Goal: Information Seeking & Learning: Learn about a topic

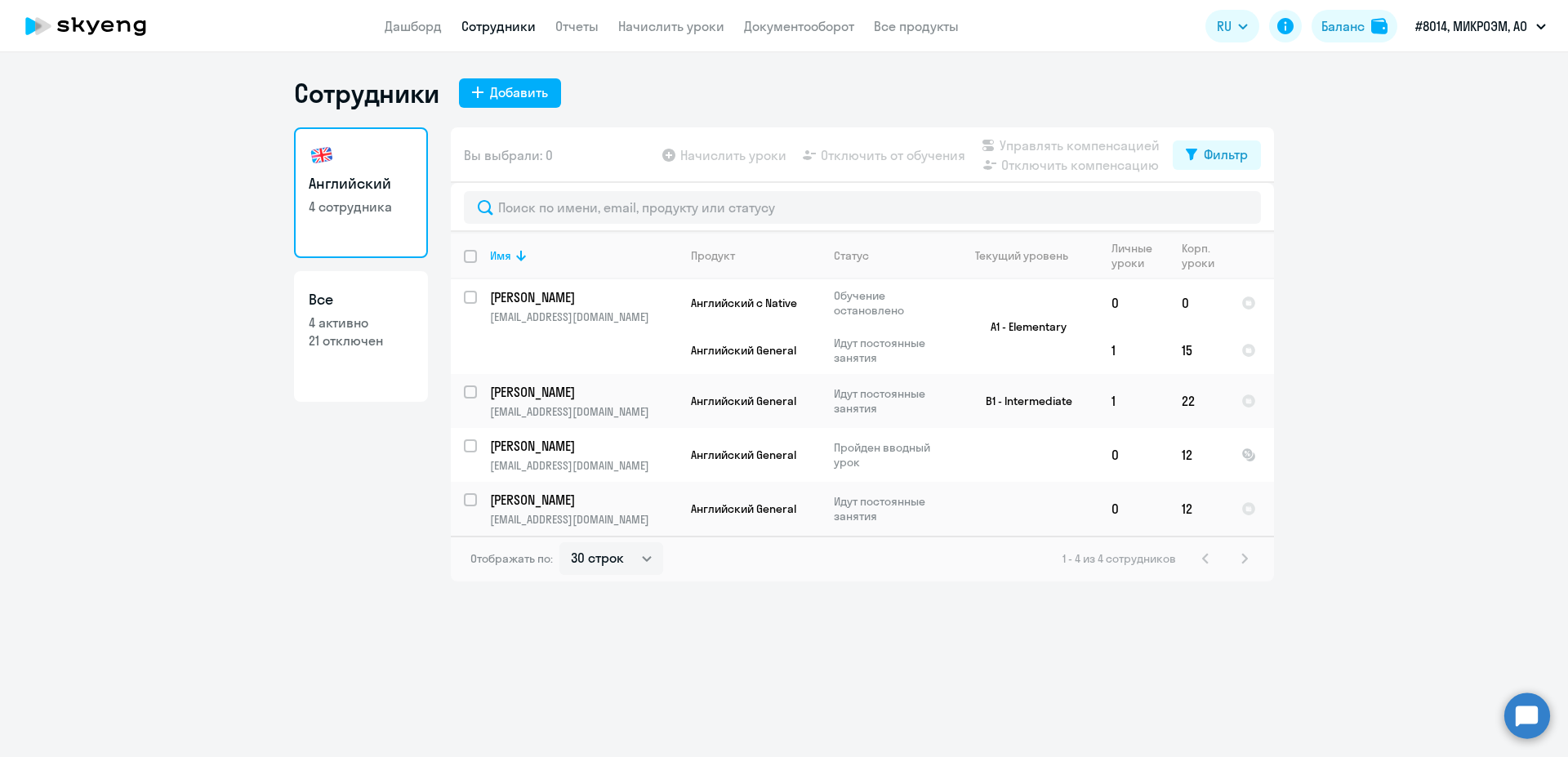
select select "30"
click at [1202, 450] on td "12" at bounding box center [1198, 455] width 60 height 54
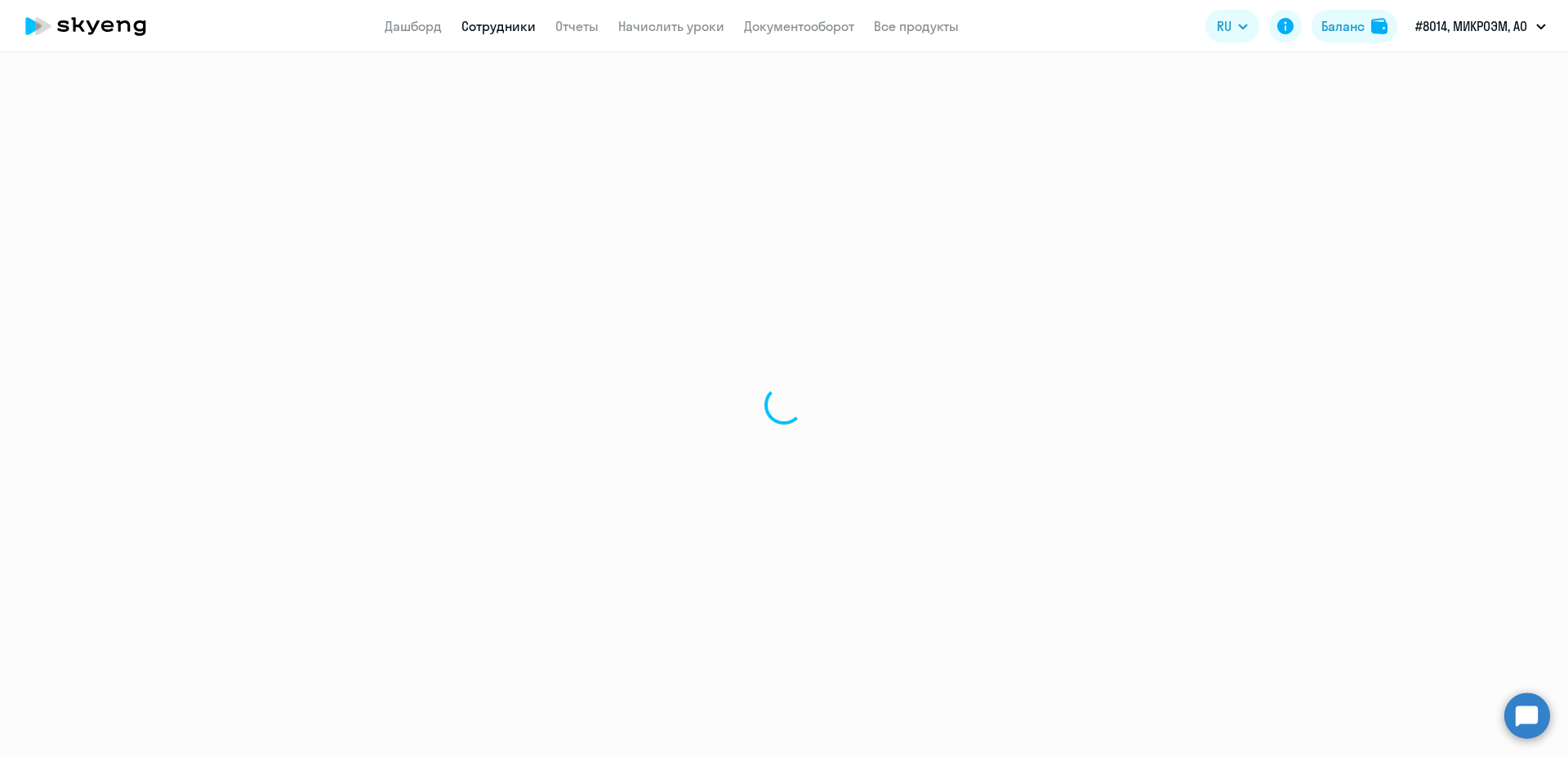
select select "english"
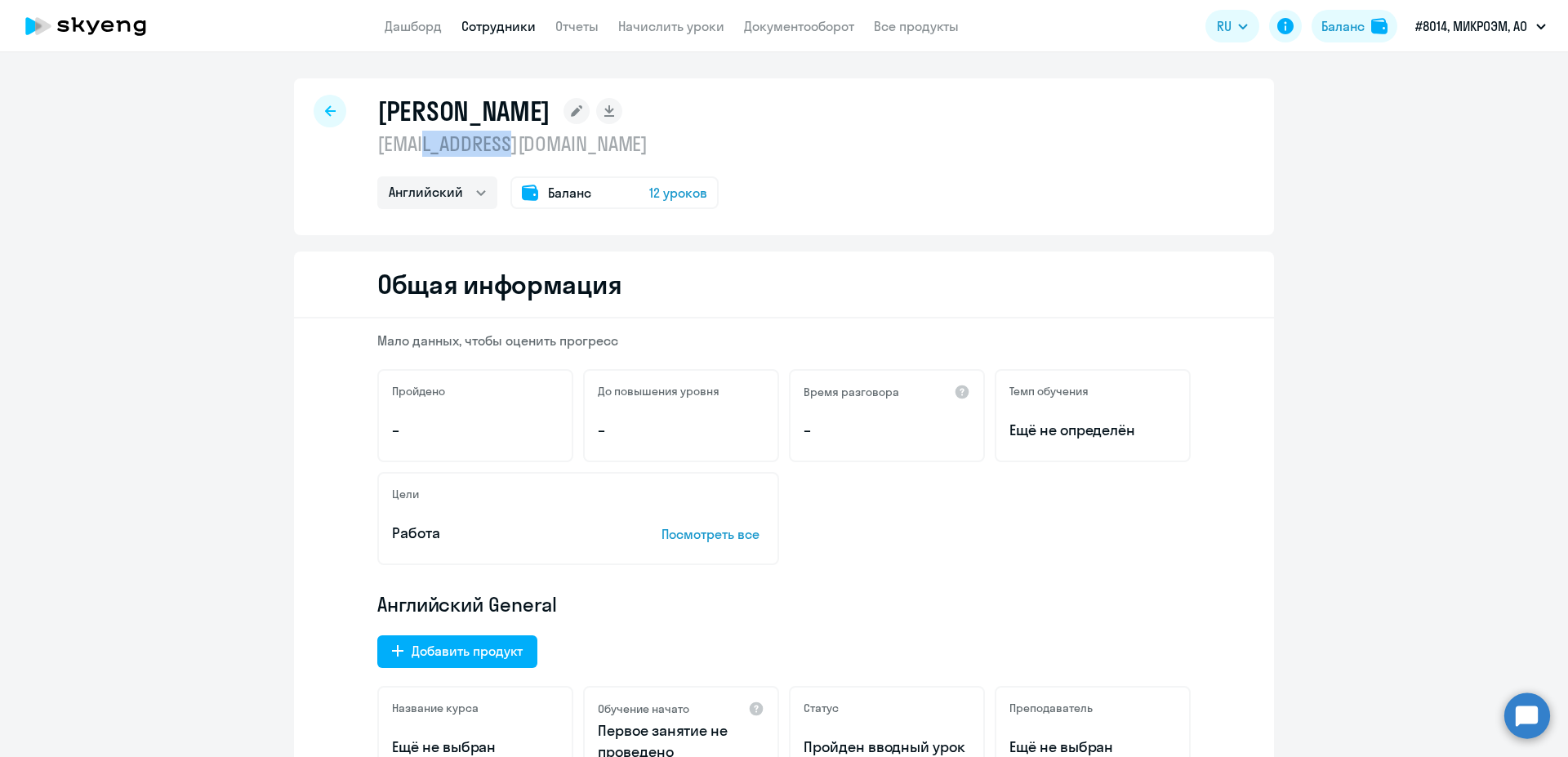
drag, startPoint x: 436, startPoint y: 137, endPoint x: 583, endPoint y: 152, distance: 147.8
click at [583, 152] on p "[EMAIL_ADDRESS][DOMAIN_NAME]" at bounding box center [548, 143] width 341 height 26
click at [555, 144] on p "[EMAIL_ADDRESS][DOMAIN_NAME]" at bounding box center [548, 143] width 341 height 26
drag, startPoint x: 538, startPoint y: 144, endPoint x: 371, endPoint y: 159, distance: 167.7
click at [377, 159] on div "[PERSON_NAME] [EMAIL_ADDRESS][DOMAIN_NAME] Английский Баланс 12 уроков" at bounding box center [548, 152] width 341 height 114
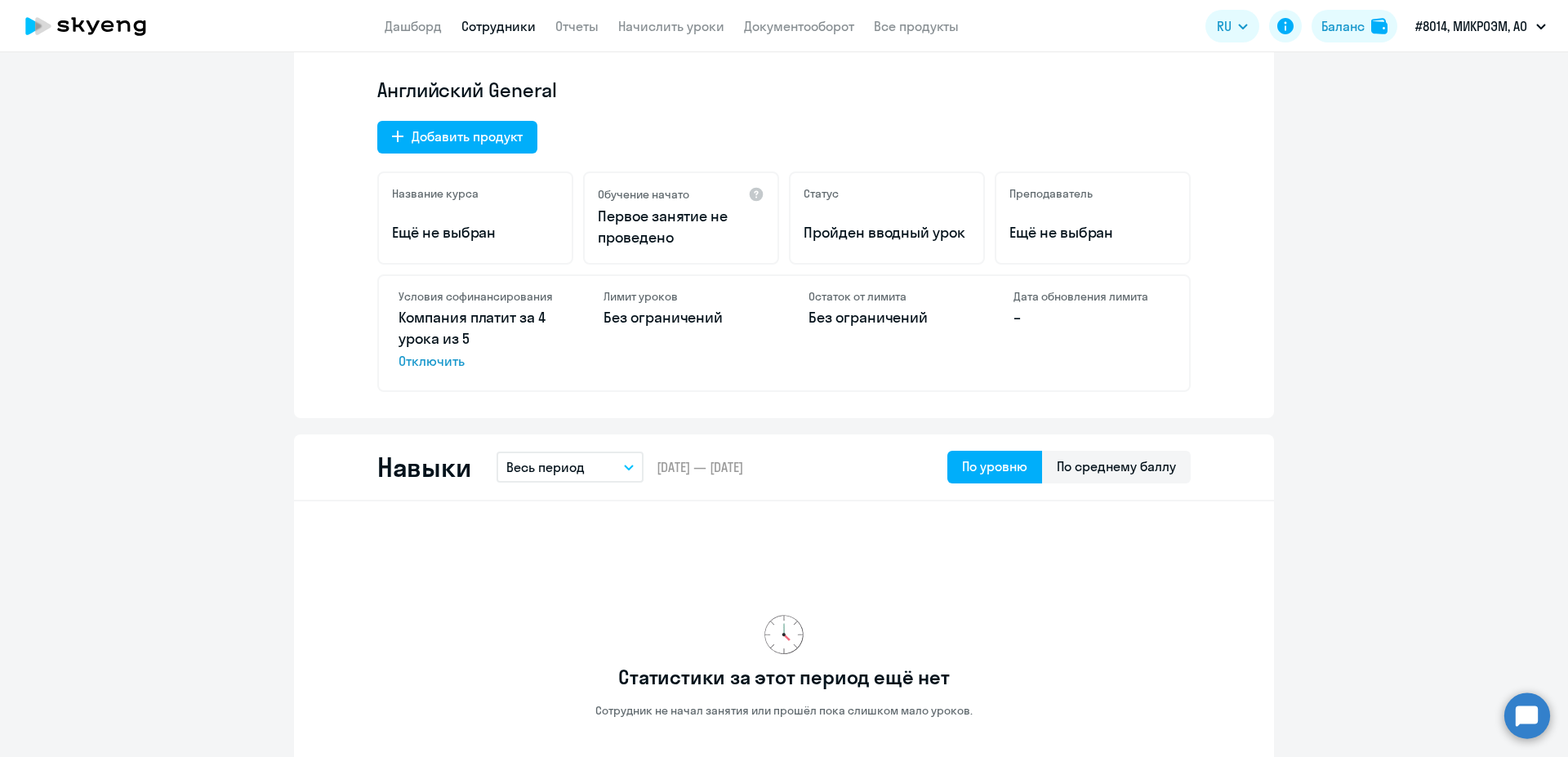
scroll to position [206, 0]
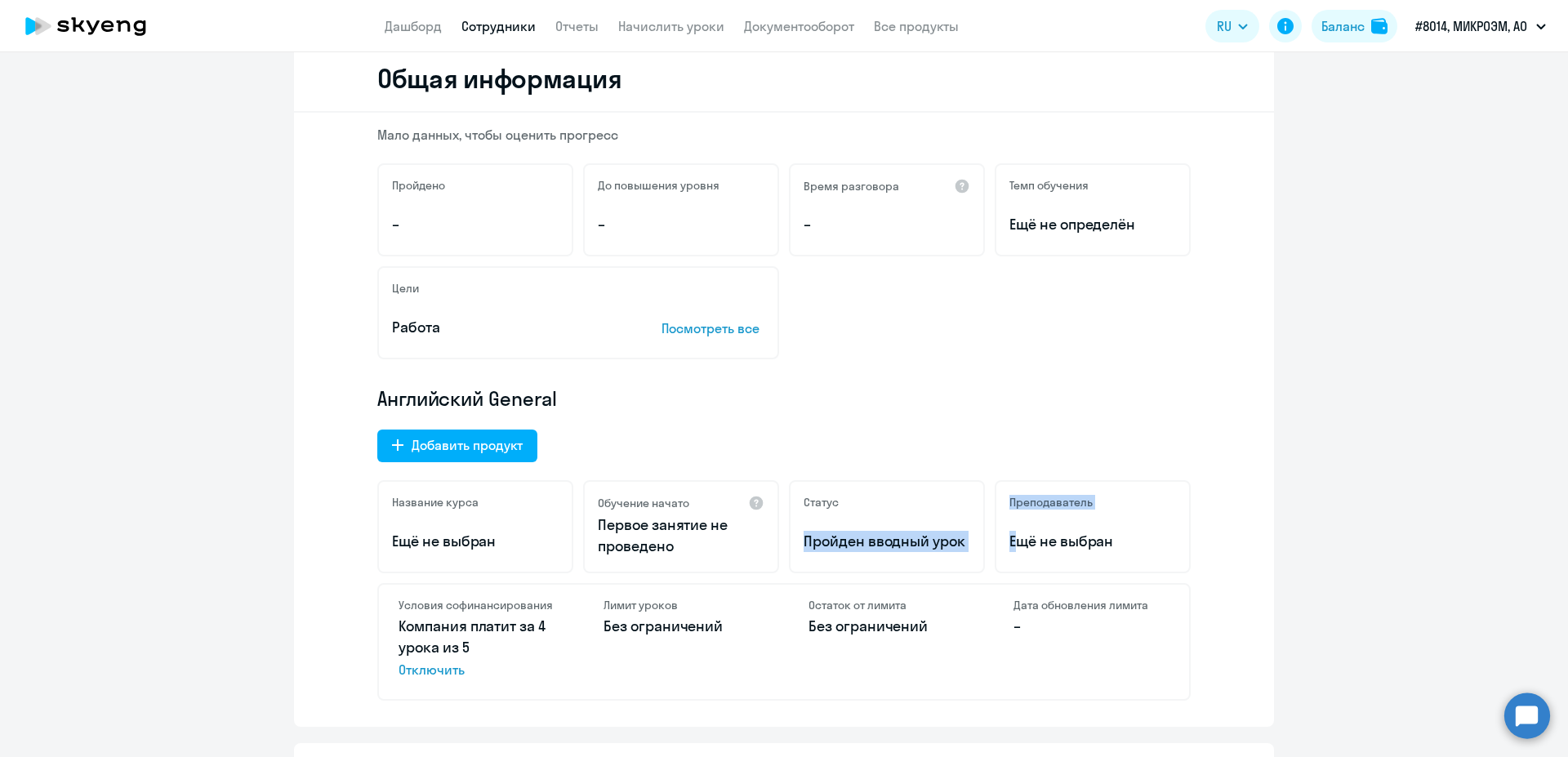
drag, startPoint x: 907, startPoint y: 520, endPoint x: 998, endPoint y: 525, distance: 91.1
click at [998, 525] on div "Название курса Ещё не выбран Обучение начато Первое занятие не проведено Статус…" at bounding box center [784, 527] width 813 height 93
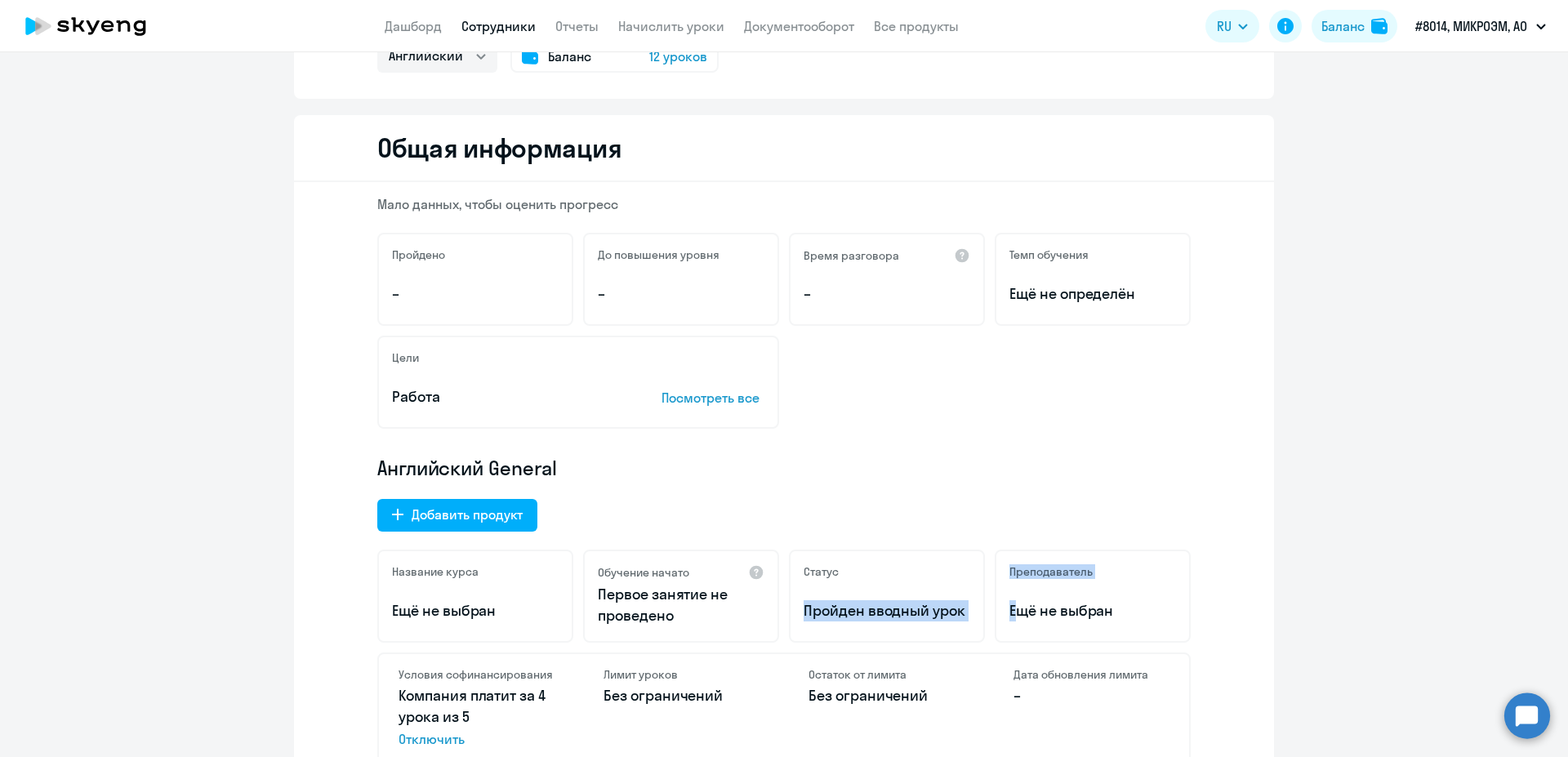
scroll to position [103, 0]
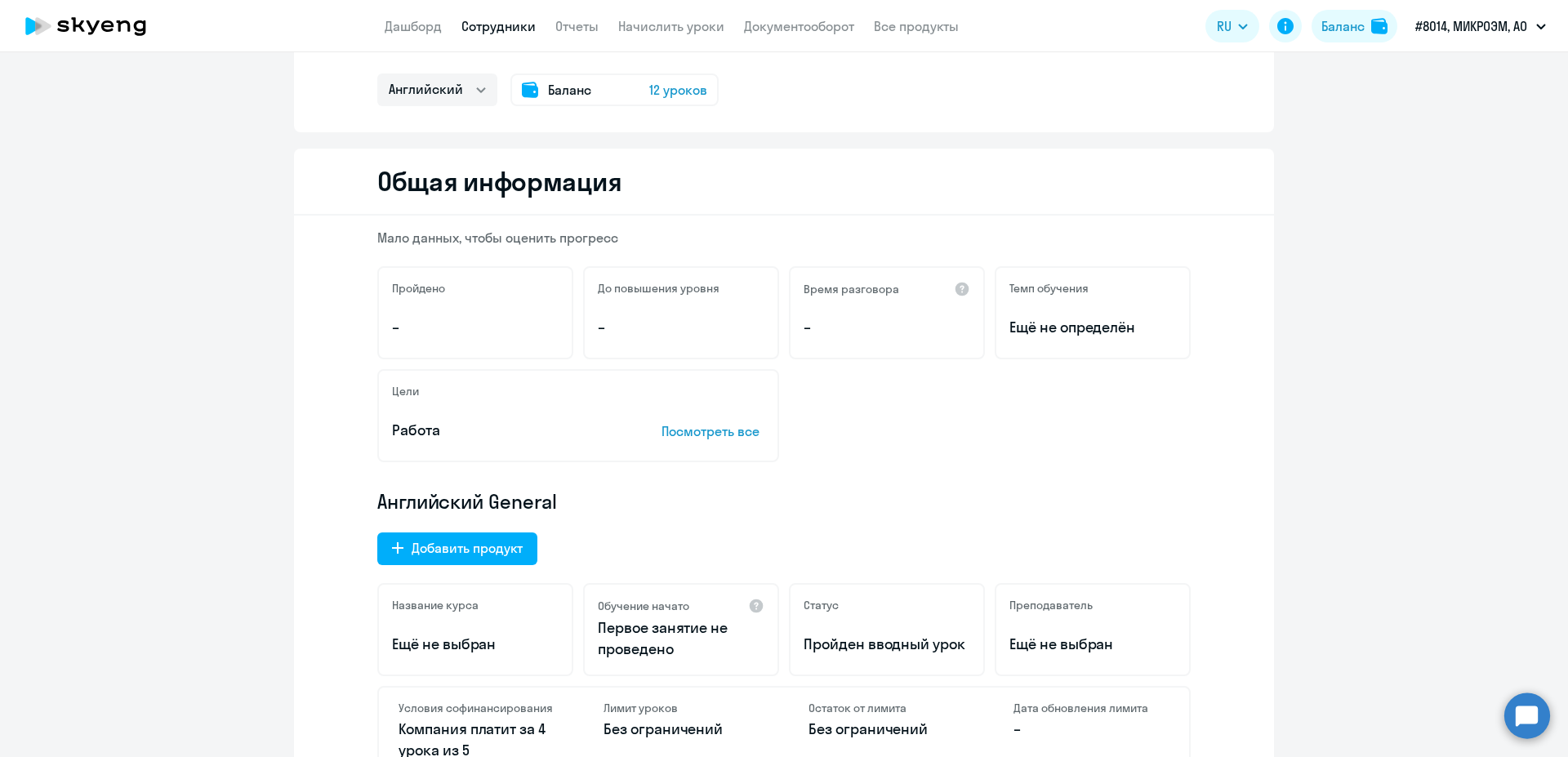
click at [712, 436] on p "Посмотреть все" at bounding box center [713, 431] width 103 height 20
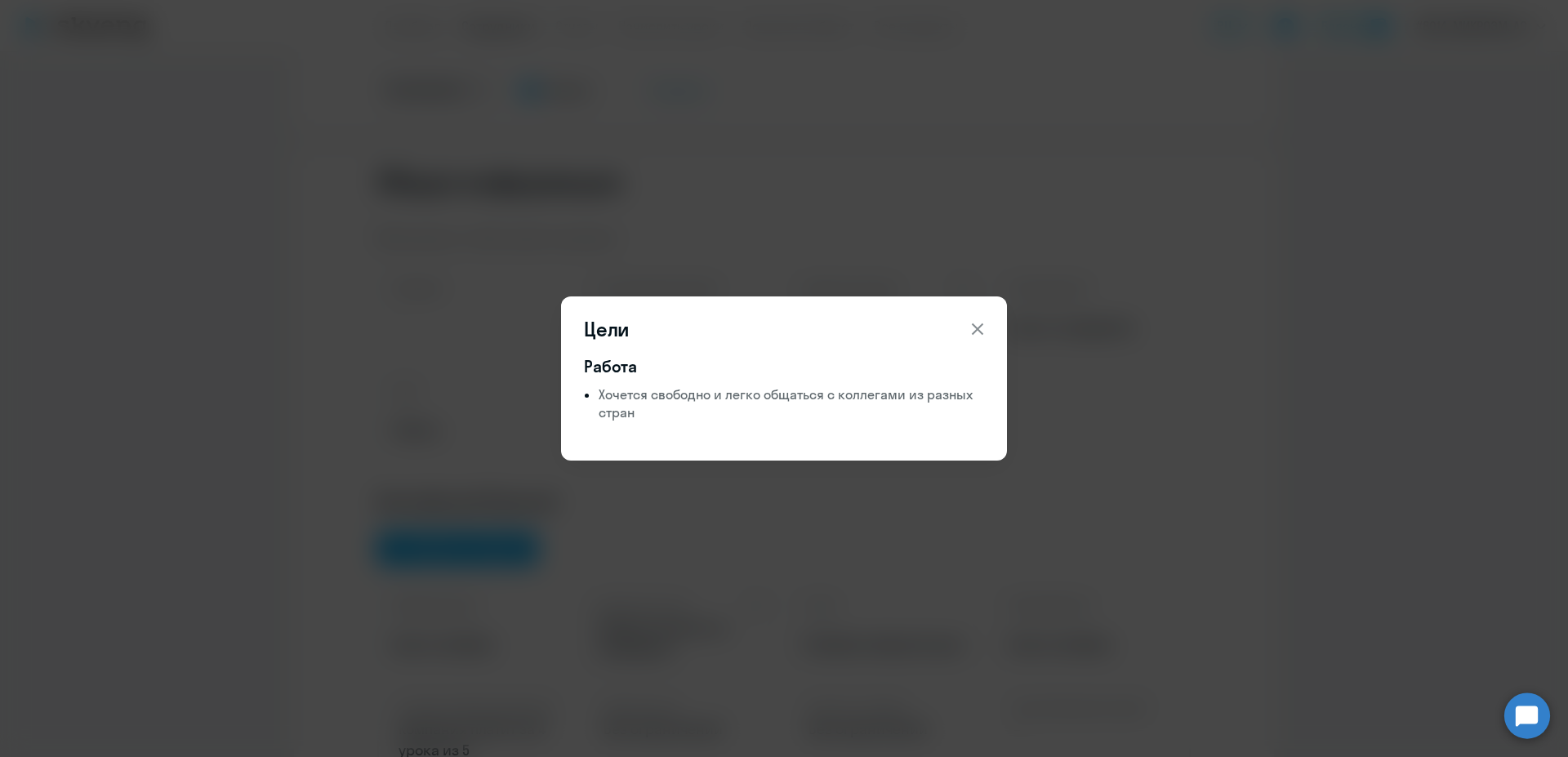
click at [982, 308] on div "Цели Работа Хочется свободно и легко общаться с коллегами из разных стран" at bounding box center [784, 378] width 446 height 164
click at [973, 325] on icon at bounding box center [977, 329] width 11 height 11
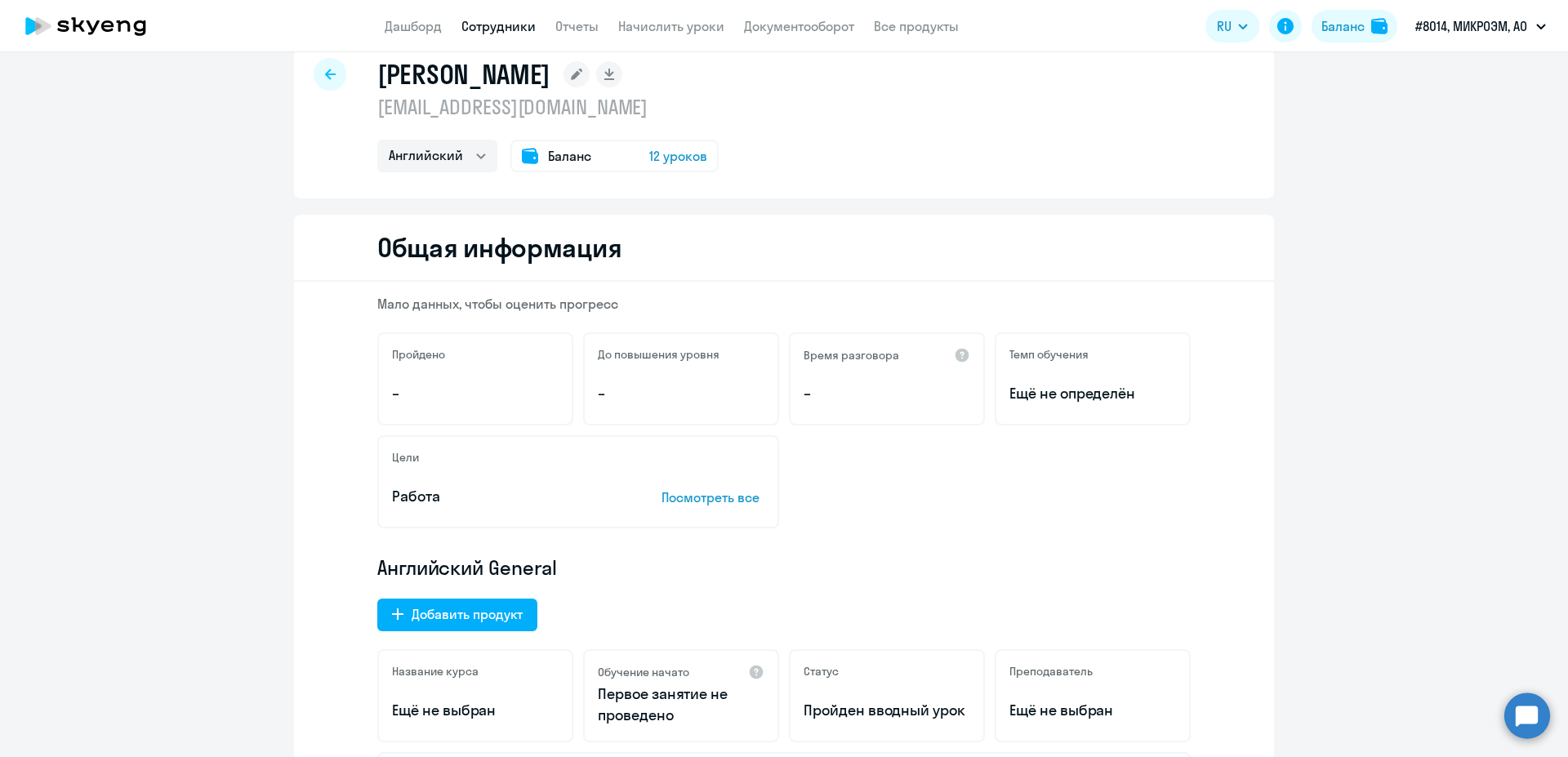
scroll to position [0, 0]
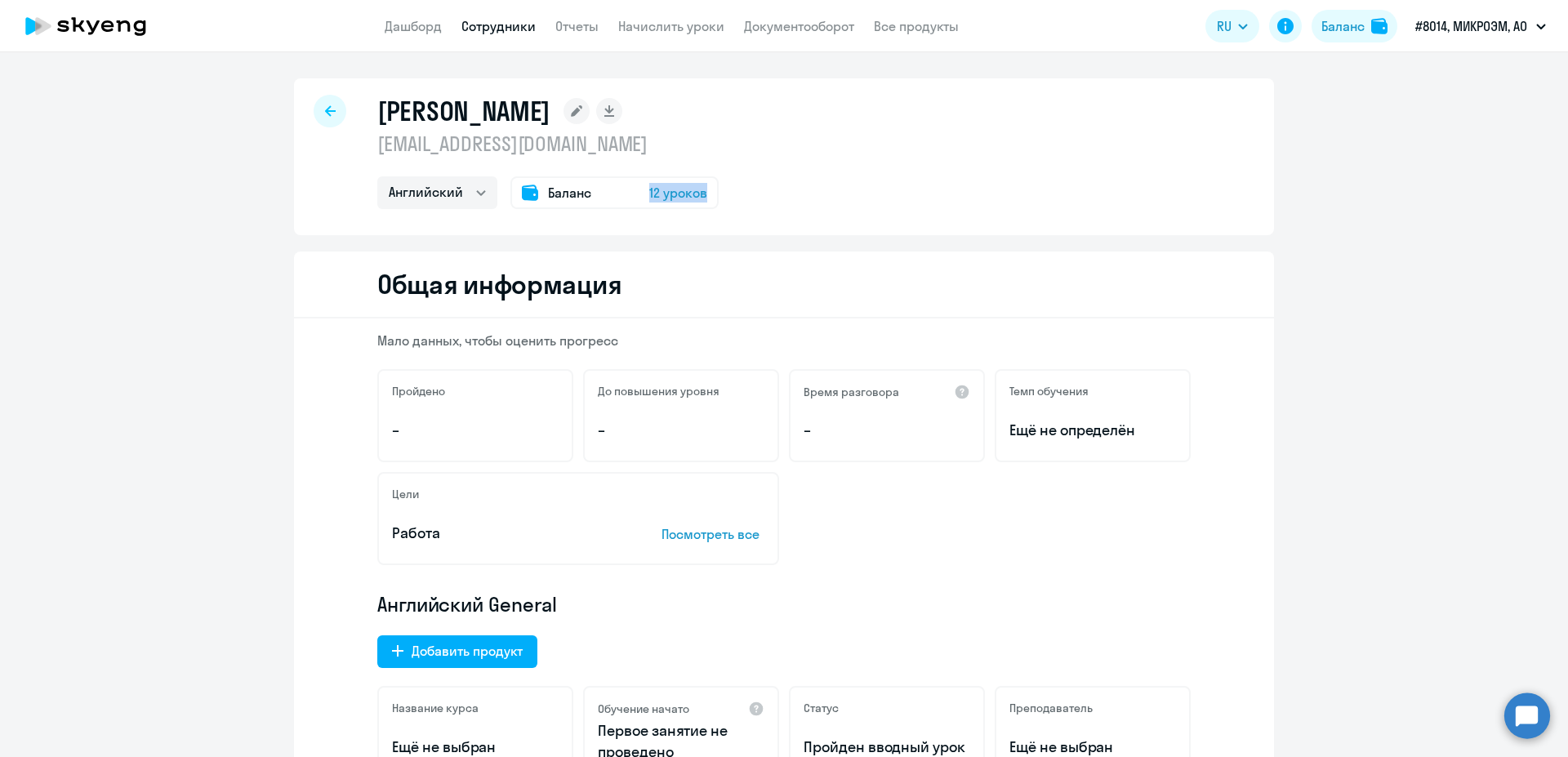
drag, startPoint x: 620, startPoint y: 185, endPoint x: 801, endPoint y: 194, distance: 181.2
click at [801, 194] on div "[PERSON_NAME] [EMAIL_ADDRESS][DOMAIN_NAME] Английский Баланс 12 уроков" at bounding box center [784, 156] width 980 height 156
click at [377, 176] on select "Английский" at bounding box center [437, 192] width 120 height 33
click at [801, 222] on div "[PERSON_NAME] [EMAIL_ADDRESS][DOMAIN_NAME] Английский Баланс 12 уроков" at bounding box center [784, 156] width 980 height 156
drag, startPoint x: 377, startPoint y: 118, endPoint x: 570, endPoint y: 134, distance: 193.7
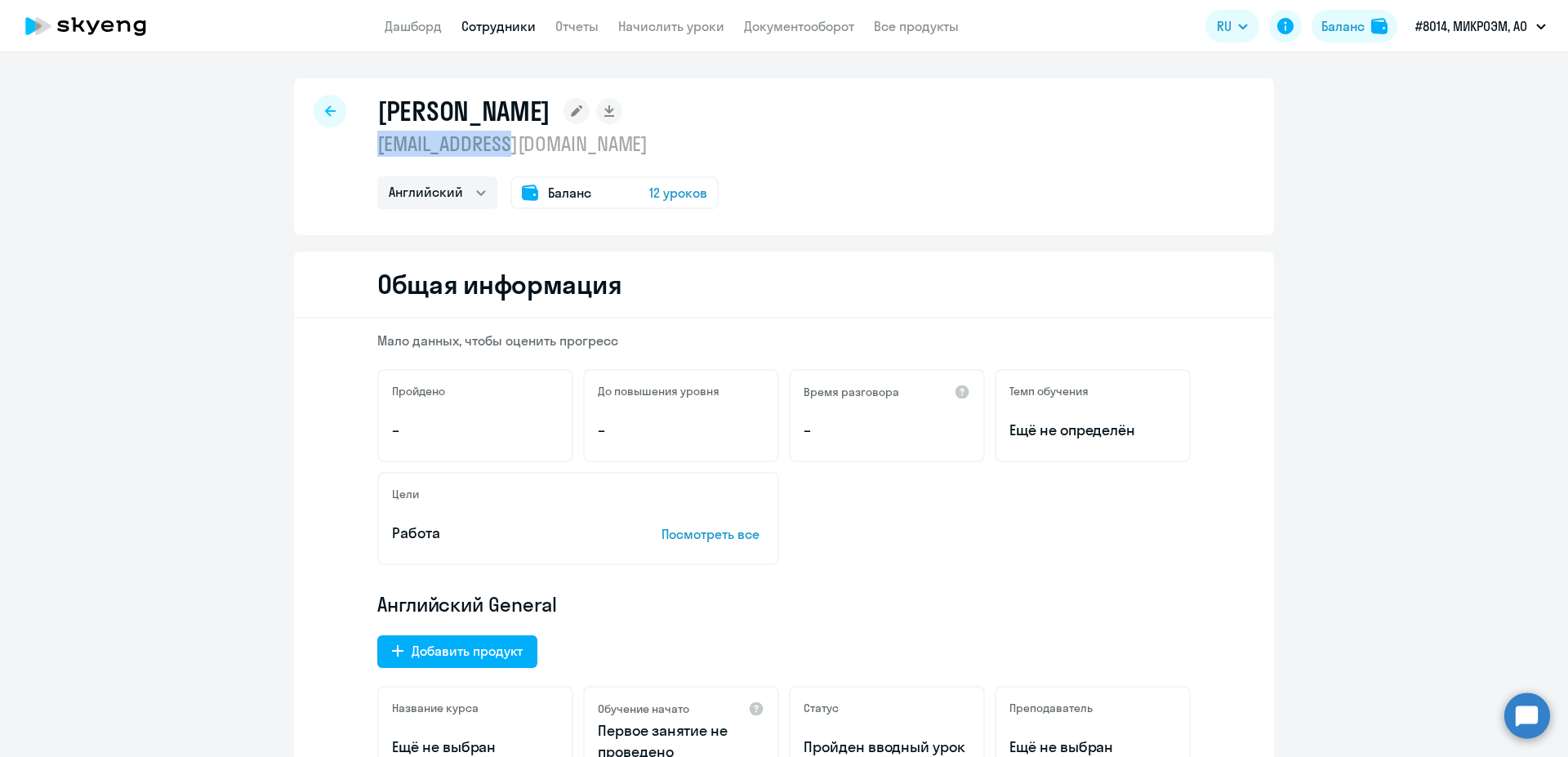
click at [570, 134] on div "[PERSON_NAME] [EMAIL_ADDRESS][DOMAIN_NAME] Английский Баланс 12 уроков" at bounding box center [548, 152] width 341 height 114
